Goal: Information Seeking & Learning: Learn about a topic

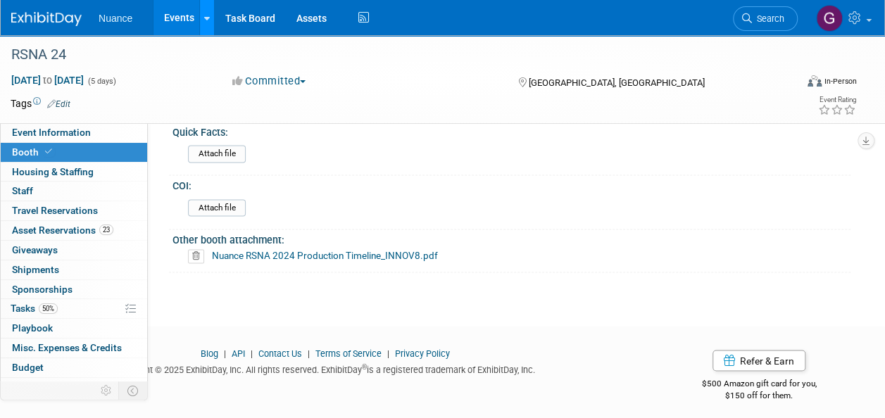
click at [202, 16] on link at bounding box center [206, 17] width 15 height 35
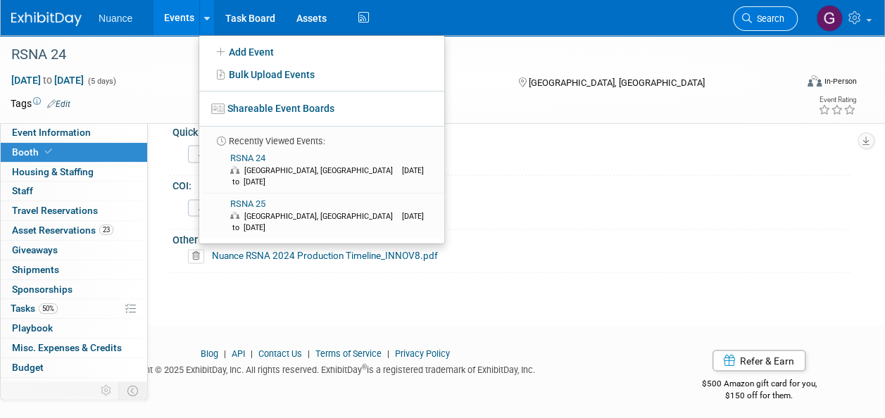
click at [760, 20] on span "Search" at bounding box center [768, 18] width 32 height 11
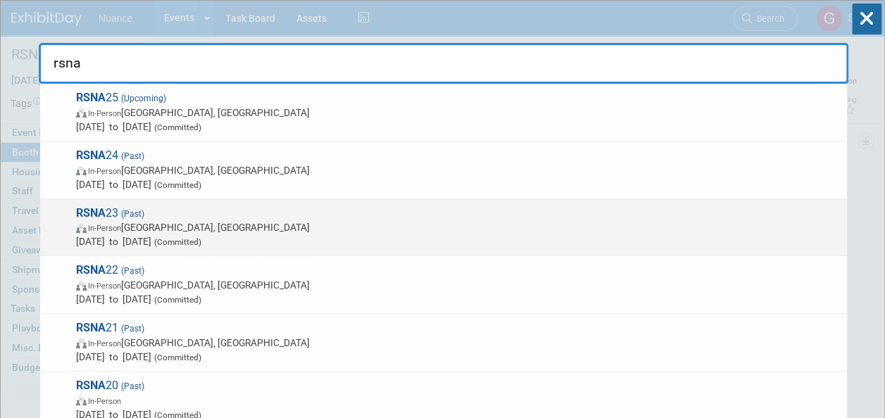
type input "rsna"
click at [107, 210] on span "RSNA 23 (Past) In-Person Chicago, IL Nov 26, 2023 to Nov 30, 2023 (Committed)" at bounding box center [456, 227] width 768 height 43
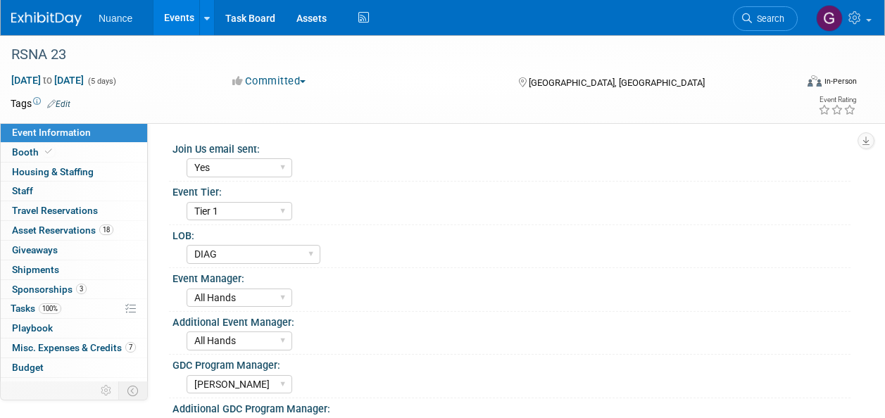
select select "Yes"
select select "Tier 1"
select select "DIAG"
select select "All Hands"
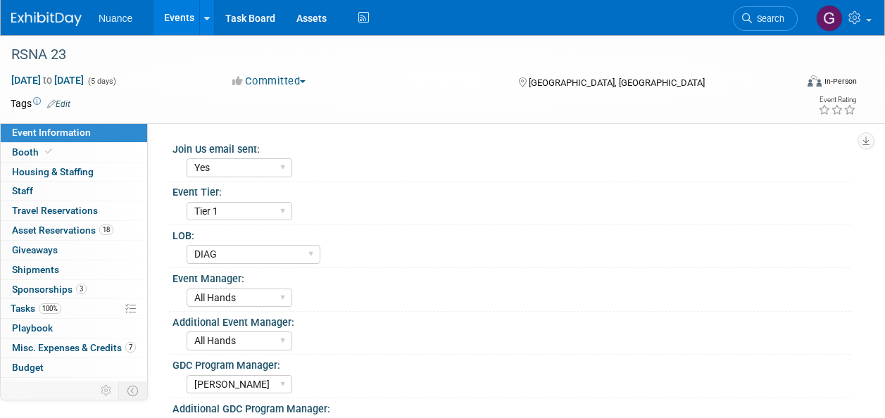
select select "[PERSON_NAME]"
select select "Custom rental"
select select "Yes"
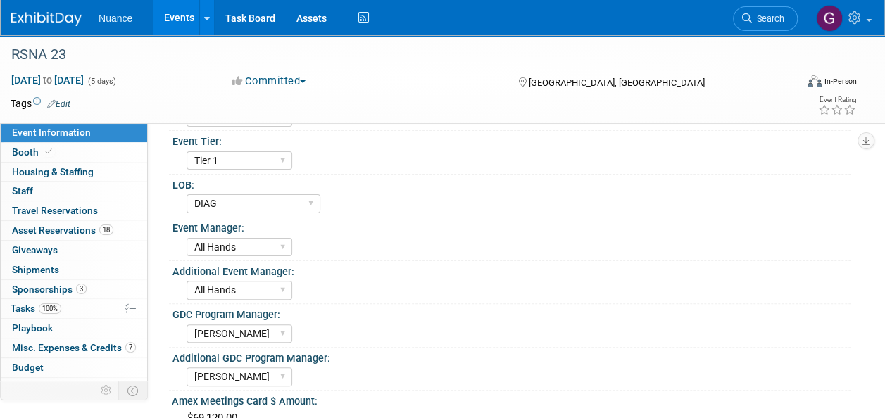
scroll to position [282, 0]
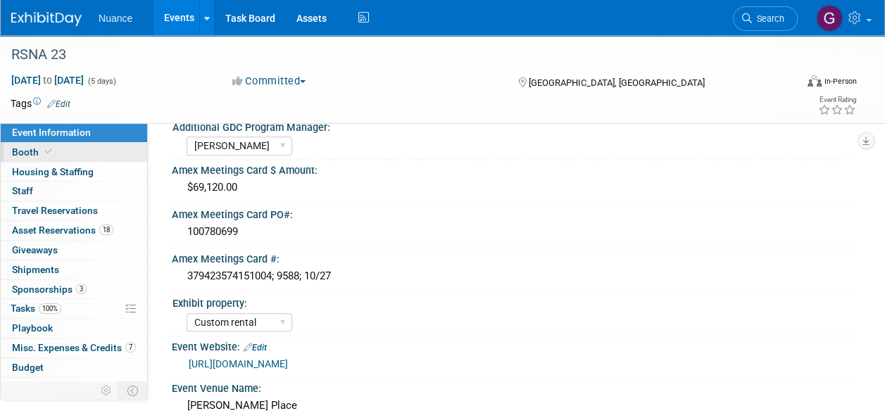
click at [30, 149] on span "Booth" at bounding box center [33, 151] width 43 height 11
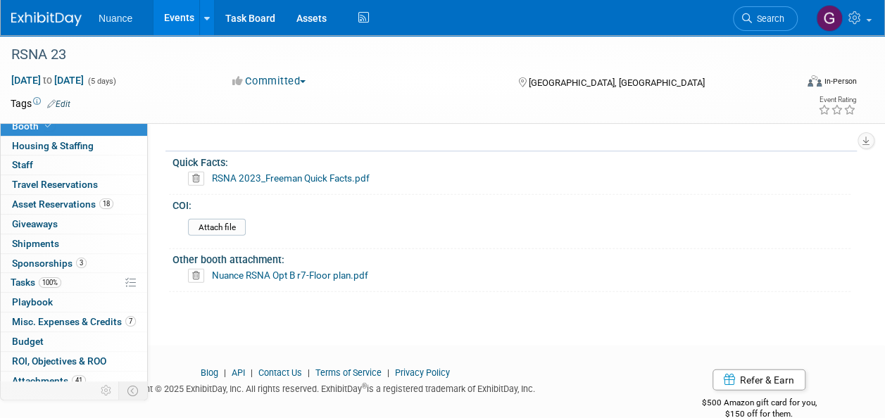
scroll to position [51, 0]
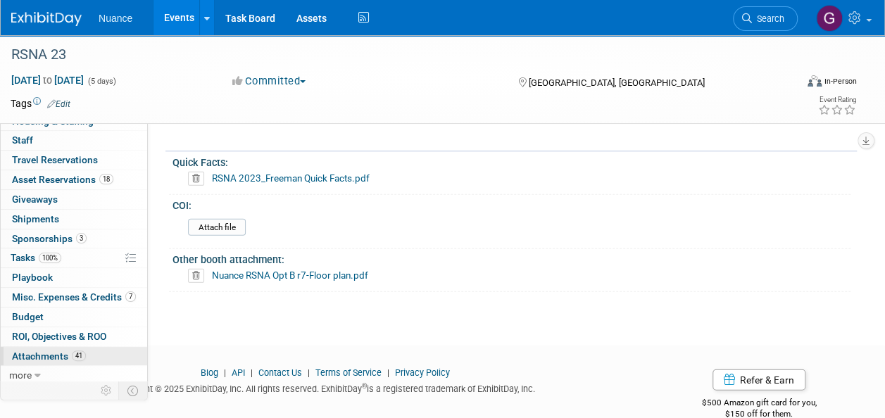
click at [53, 351] on span "Attachments 41" at bounding box center [49, 356] width 74 height 11
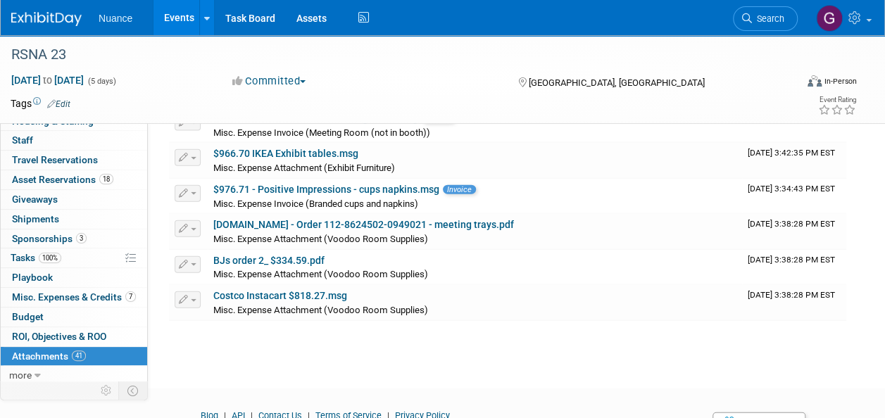
scroll to position [1577, 0]
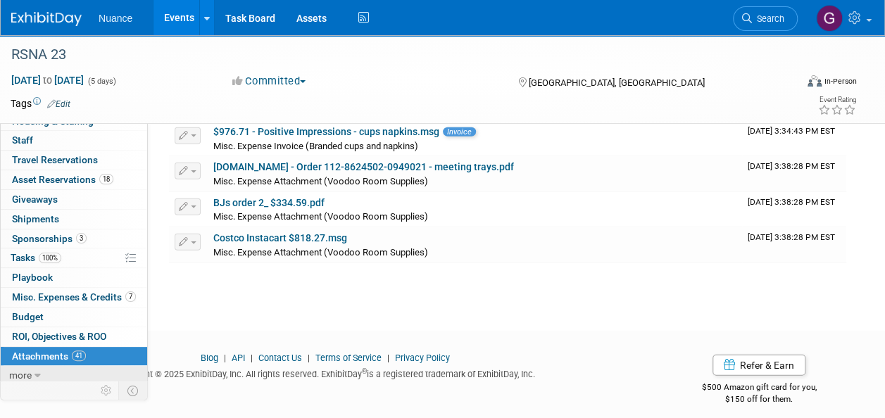
click at [36, 366] on link "more" at bounding box center [74, 375] width 146 height 19
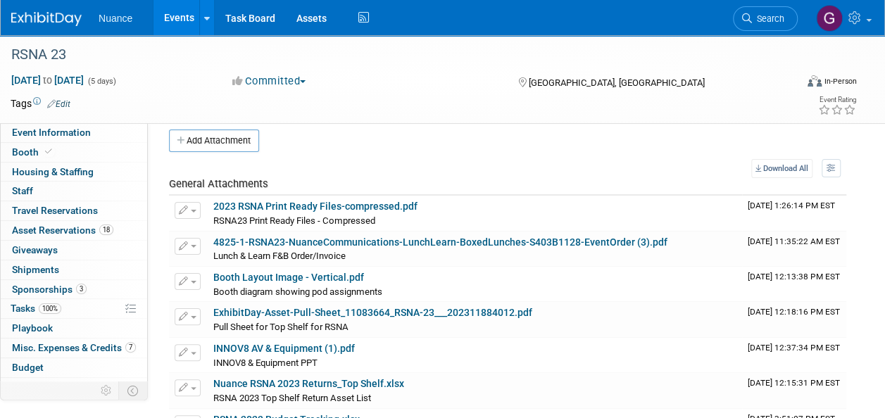
scroll to position [0, 0]
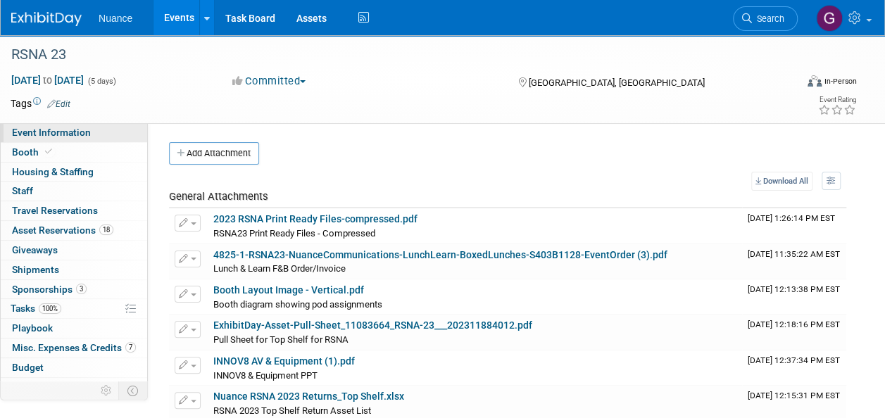
click at [68, 135] on span "Event Information" at bounding box center [51, 132] width 79 height 11
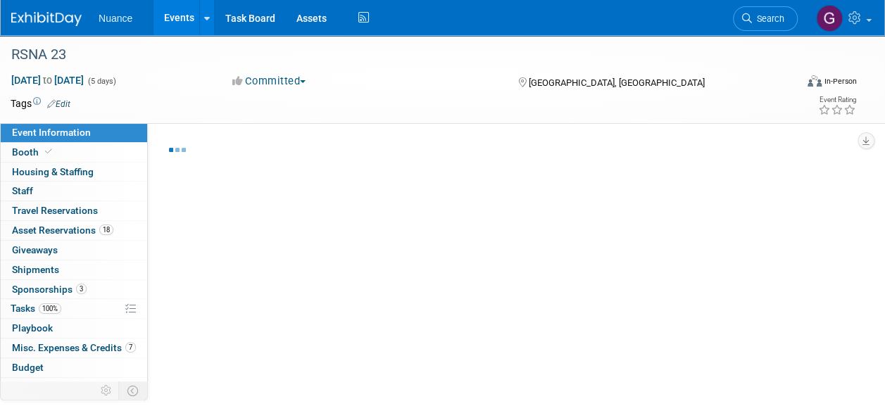
select select "Yes"
select select "Tier 1"
select select "DIAG"
select select "All Hands"
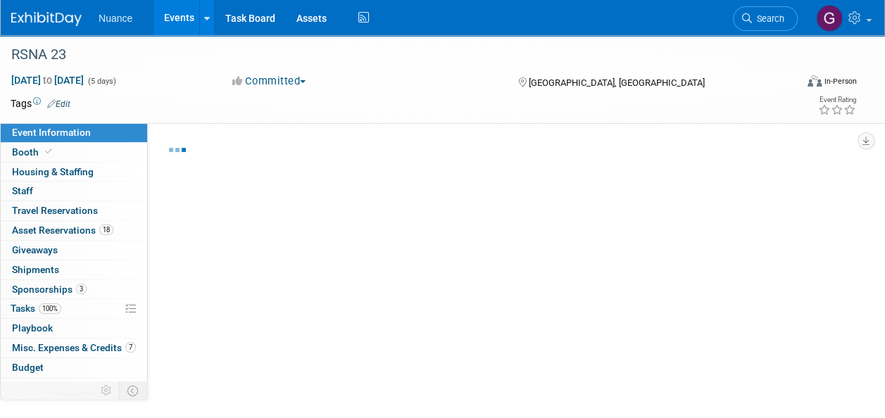
select select "[PERSON_NAME]"
select select "Custom rental"
select select "Yes"
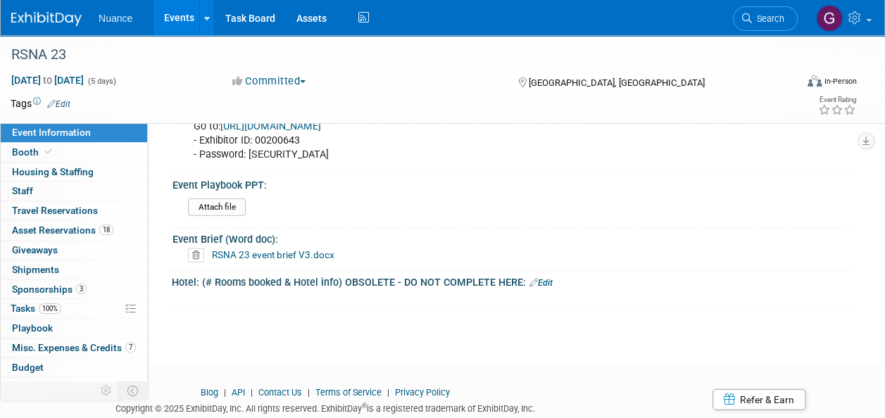
scroll to position [1611, 0]
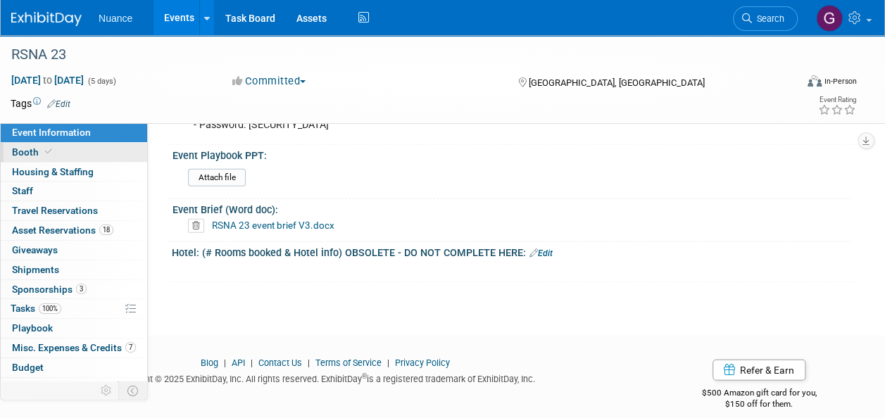
click at [39, 152] on span "Booth" at bounding box center [33, 151] width 43 height 11
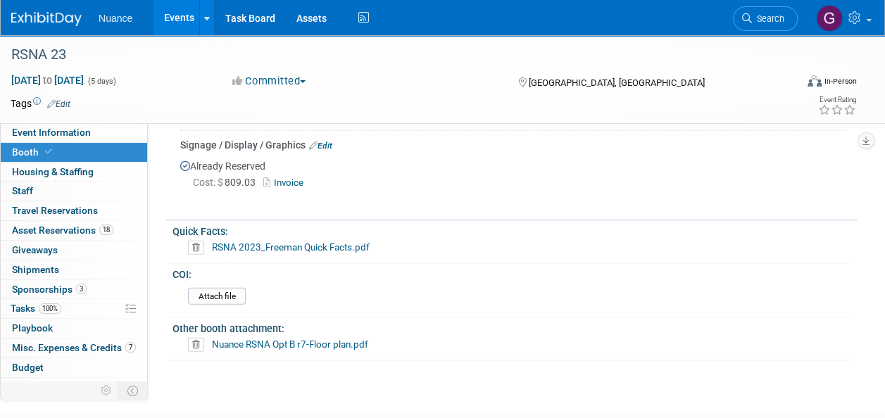
scroll to position [1594, 0]
